Goal: Task Accomplishment & Management: Manage account settings

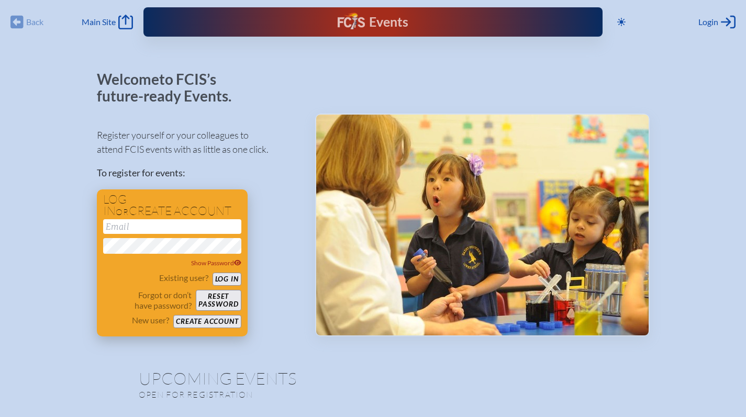
type input "[EMAIL_ADDRESS][DOMAIN_NAME]"
click at [230, 278] on button "Log in" at bounding box center [226, 279] width 29 height 13
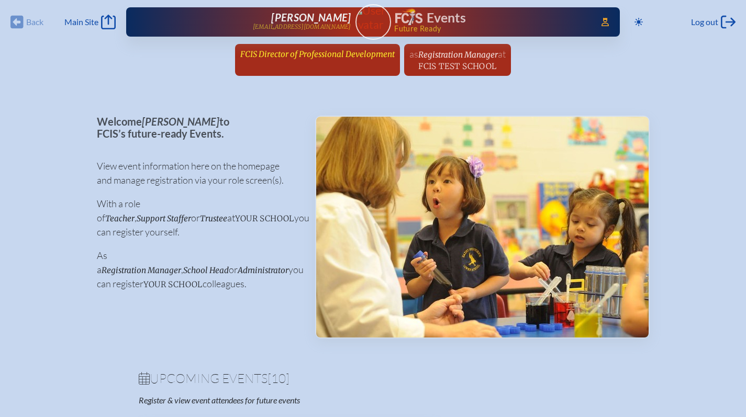
click at [315, 52] on span "FCIS Director of Professional Development" at bounding box center [317, 54] width 154 height 10
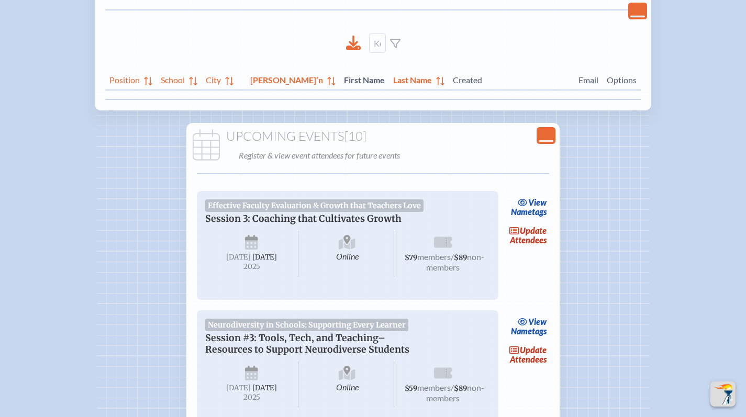
scroll to position [285, 0]
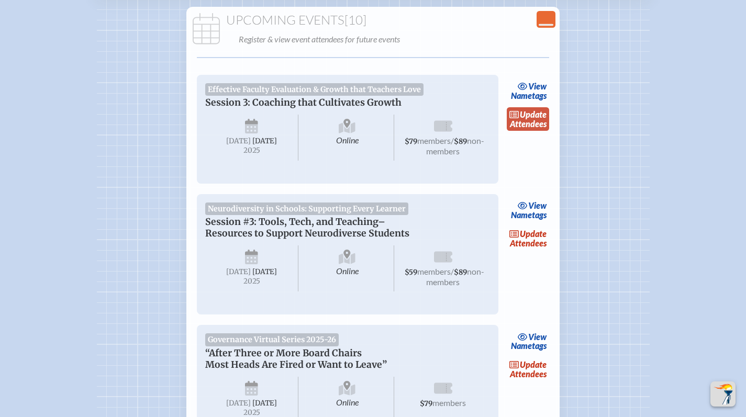
click at [536, 118] on link "update Attendees" at bounding box center [528, 119] width 43 height 24
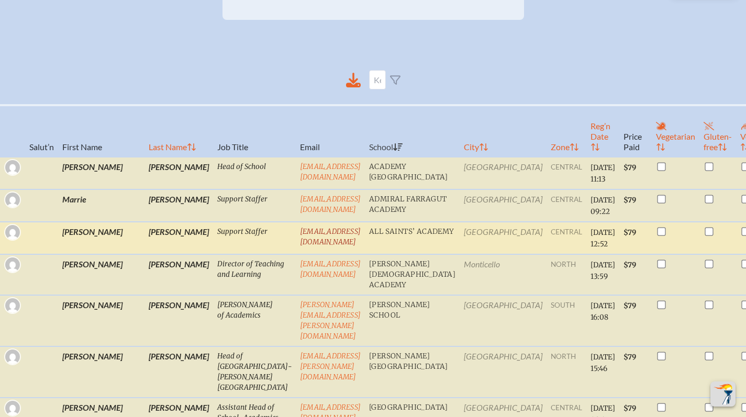
scroll to position [249, 0]
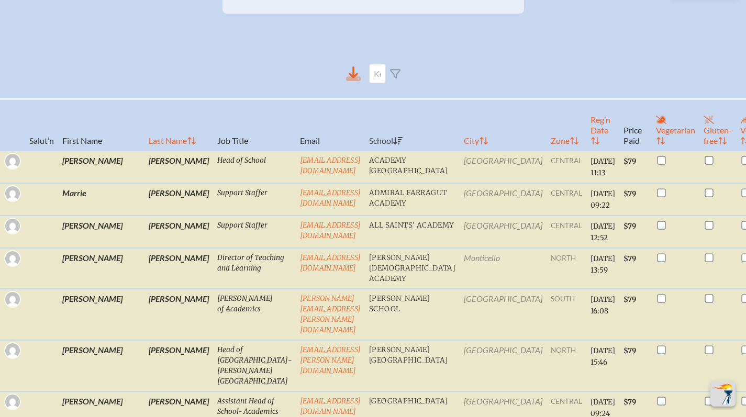
click at [349, 78] on icon at bounding box center [353, 78] width 15 height 5
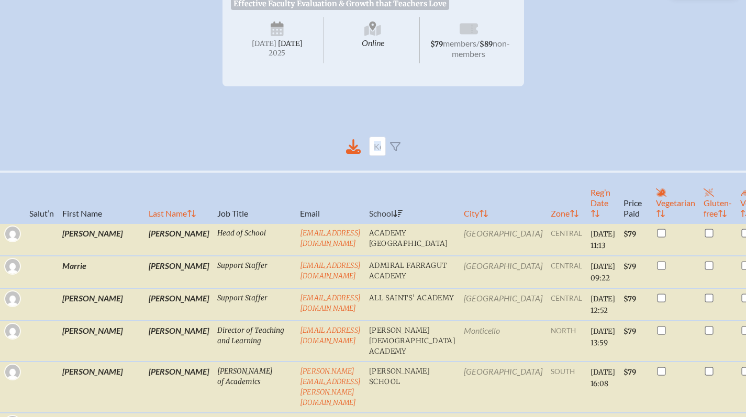
scroll to position [0, 0]
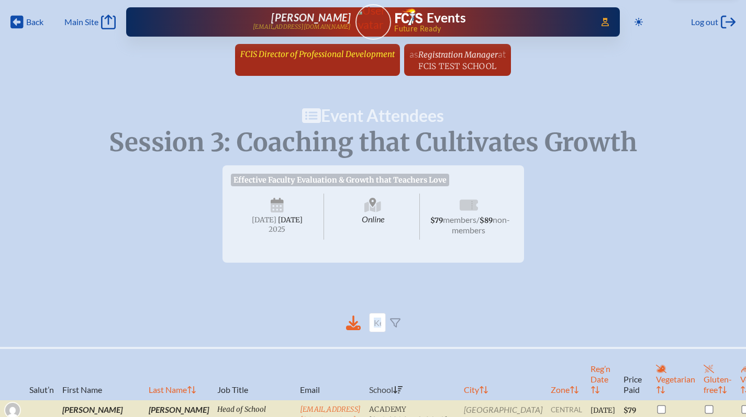
click at [335, 58] on span "FCIS Director of Professional Development" at bounding box center [317, 54] width 154 height 10
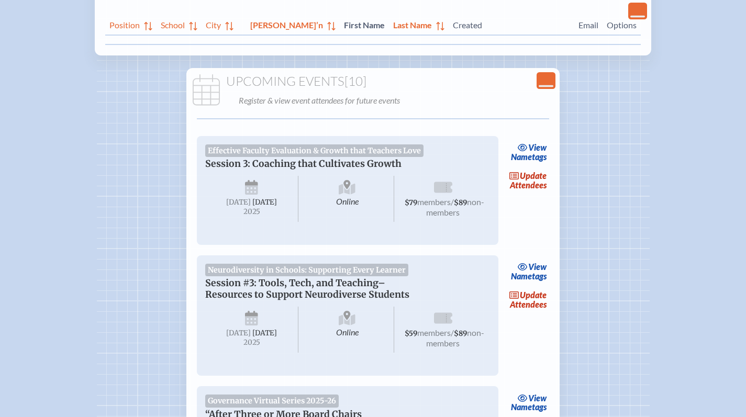
scroll to position [289, 0]
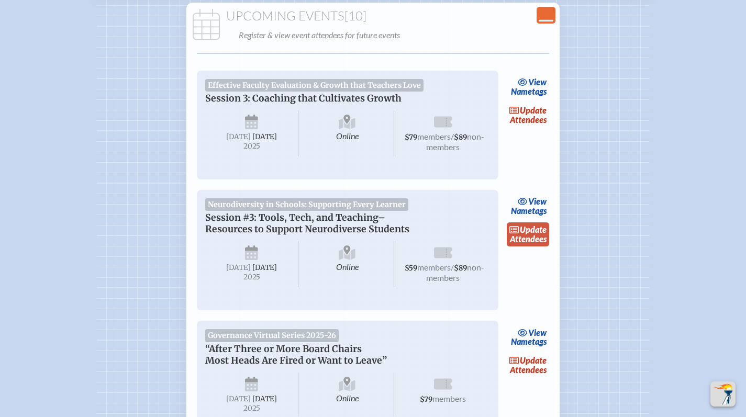
click at [523, 243] on link "update Attendees" at bounding box center [528, 234] width 43 height 24
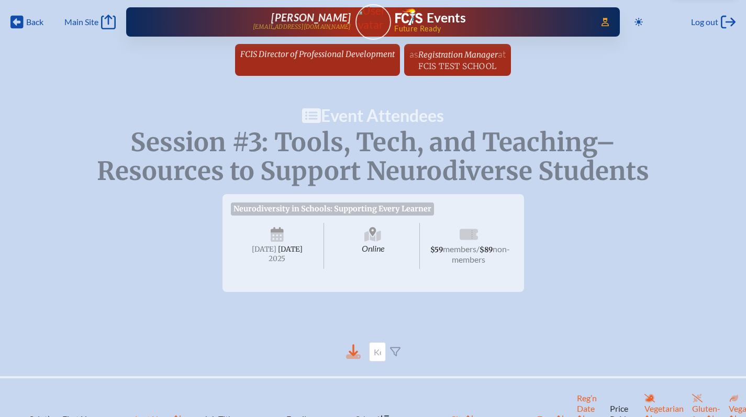
click at [351, 359] on icon at bounding box center [353, 356] width 15 height 5
click at [541, 35] on div "Access Users... [PERSON_NAME] [EMAIL_ADDRESS][DOMAIN_NAME] Events Future Ready" at bounding box center [372, 21] width 493 height 29
click at [316, 51] on span "FCIS Director of Professional Development" at bounding box center [317, 54] width 154 height 10
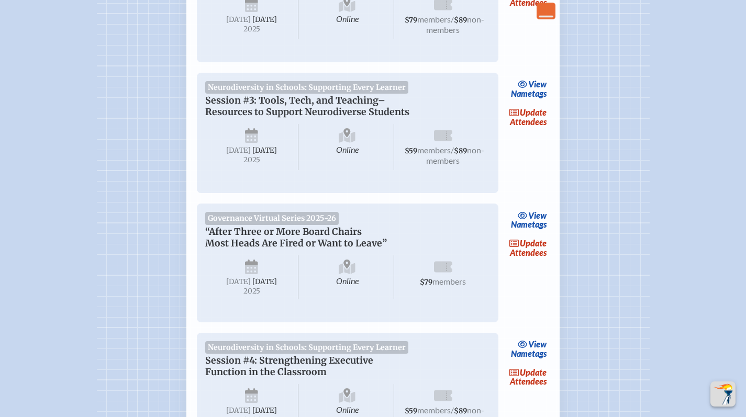
scroll to position [433, 0]
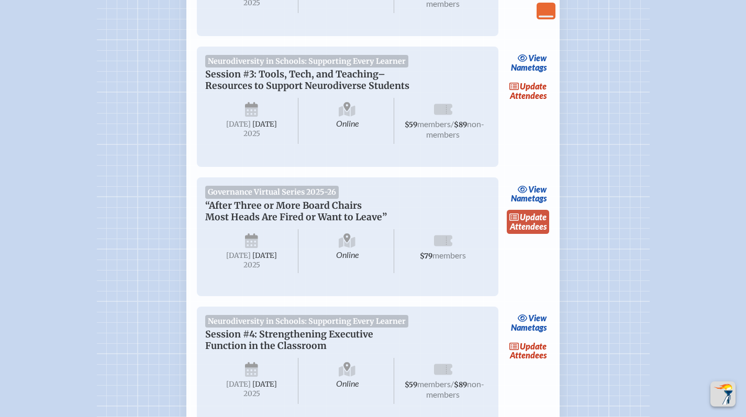
click at [544, 229] on link "update Attendees" at bounding box center [528, 222] width 43 height 24
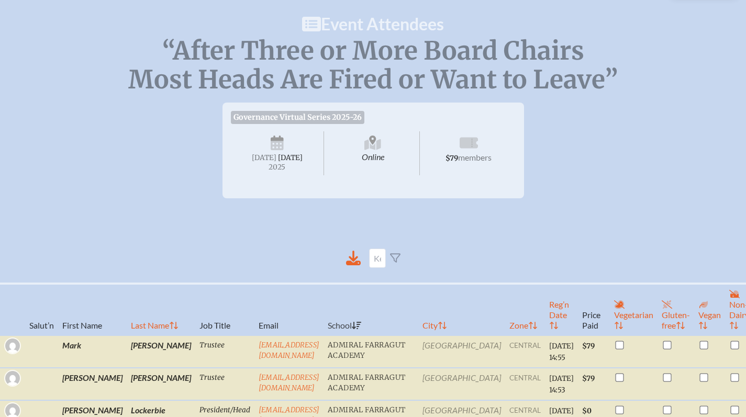
scroll to position [120, 0]
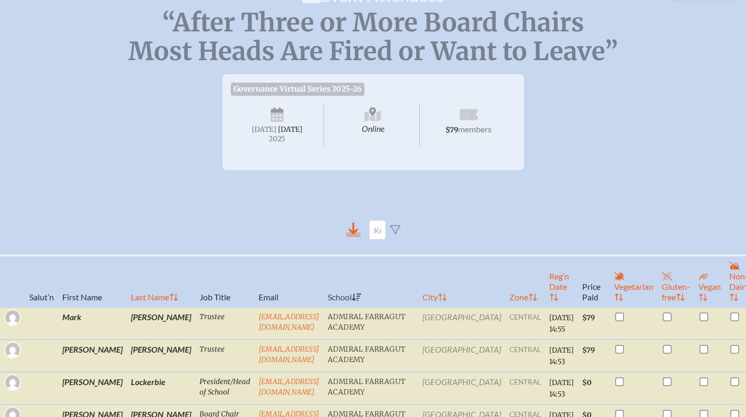
click at [352, 237] on icon at bounding box center [353, 234] width 15 height 5
click at [496, 17] on span "“After Three or More Board Chairs Most Heads Are Fired or Want to Leave”" at bounding box center [372, 37] width 489 height 60
